Goal: Task Accomplishment & Management: Manage account settings

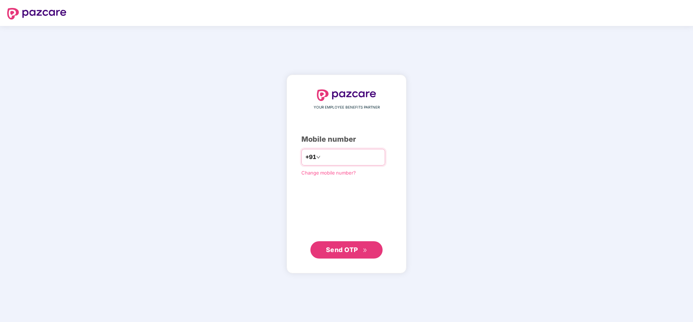
click at [370, 154] on input "number" at bounding box center [351, 158] width 59 height 12
type input "**********"
click at [351, 248] on span "Send OTP" at bounding box center [342, 250] width 32 height 8
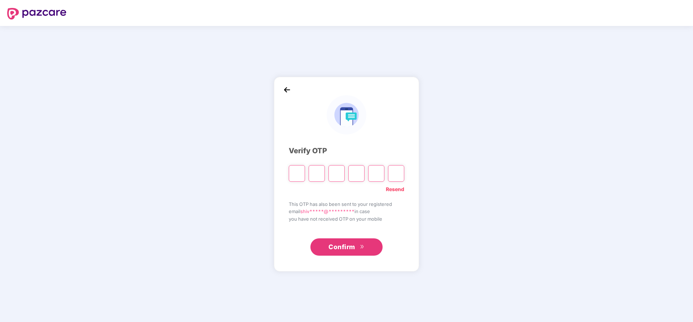
click at [298, 178] on input "Please enter verification code. Digit 1" at bounding box center [297, 173] width 16 height 17
type input "*"
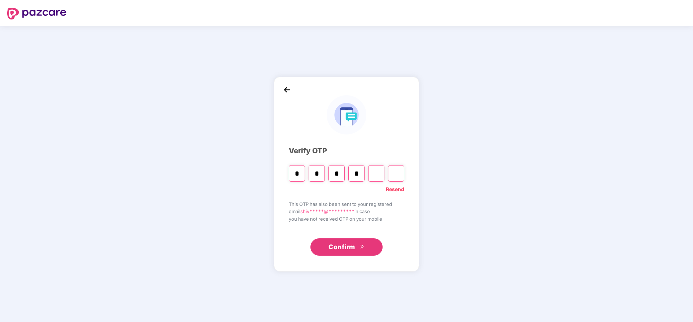
type input "*"
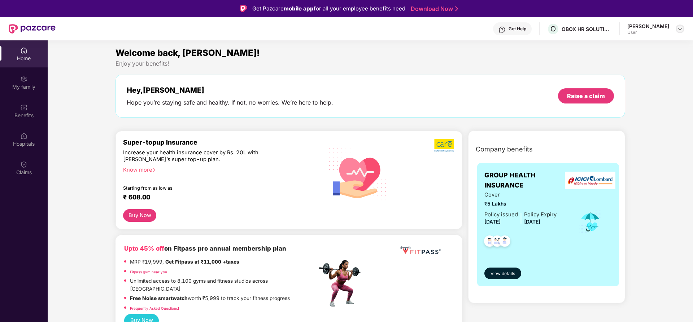
click at [679, 27] on img at bounding box center [680, 29] width 6 height 6
click at [474, 45] on section "Welcome back, [PERSON_NAME]! Enjoy your benefits! Hey, [PERSON_NAME] you’re sta…" at bounding box center [370, 201] width 645 height 322
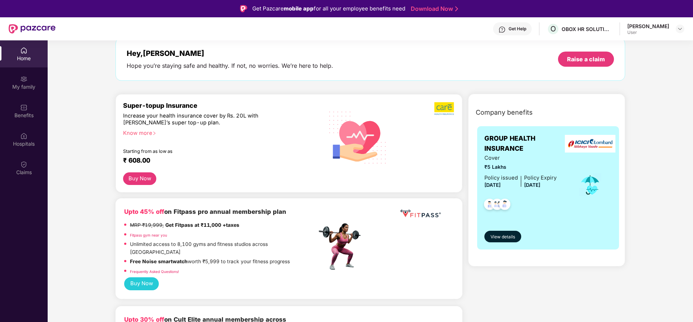
click at [30, 62] on div "Home" at bounding box center [24, 53] width 48 height 27
click at [27, 79] on img at bounding box center [23, 78] width 7 height 7
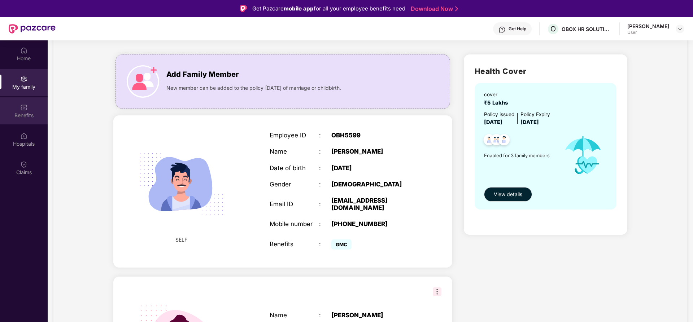
click at [13, 110] on div "Benefits" at bounding box center [24, 110] width 48 height 27
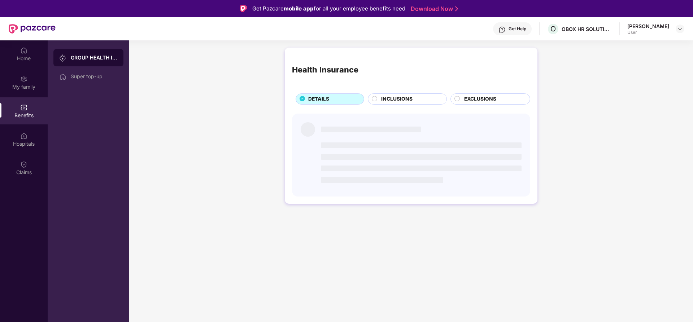
scroll to position [0, 0]
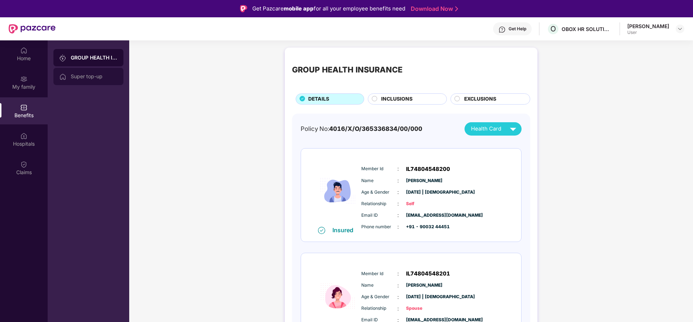
click at [94, 73] on div "Super top-up" at bounding box center [88, 76] width 70 height 17
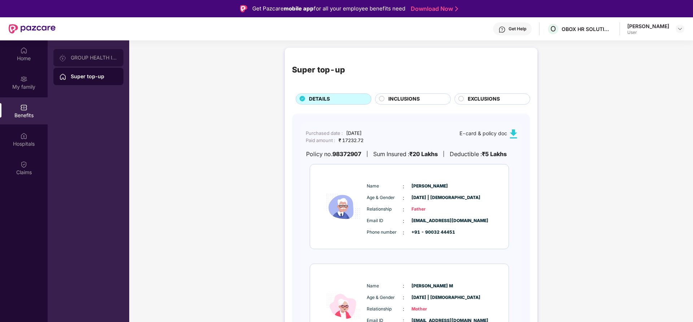
click at [97, 58] on div "GROUP HEALTH INSURANCE" at bounding box center [94, 58] width 47 height 6
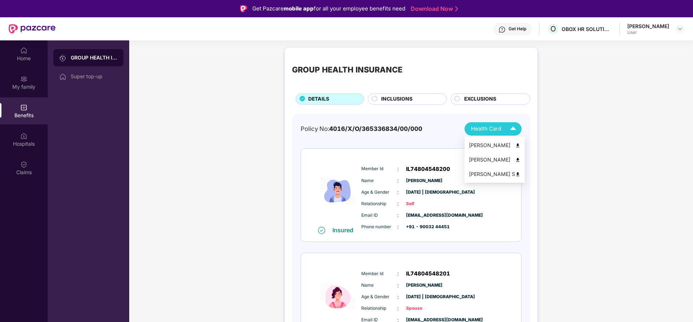
click at [494, 130] on span "Health Card" at bounding box center [486, 129] width 30 height 8
click at [517, 146] on img at bounding box center [517, 145] width 5 height 5
click at [515, 159] on img at bounding box center [517, 159] width 5 height 5
click at [504, 125] on div "Health Card" at bounding box center [495, 129] width 48 height 13
click at [515, 173] on img at bounding box center [517, 174] width 5 height 5
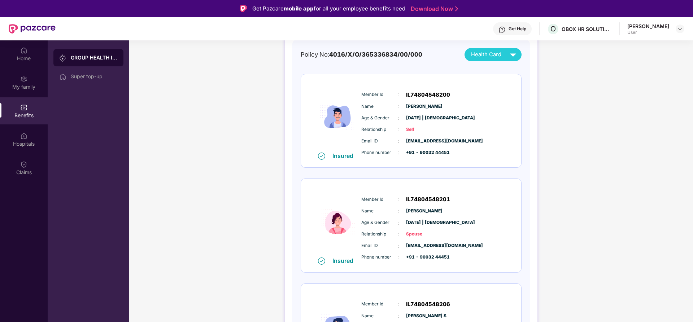
scroll to position [23, 0]
